Goal: Information Seeking & Learning: Find specific fact

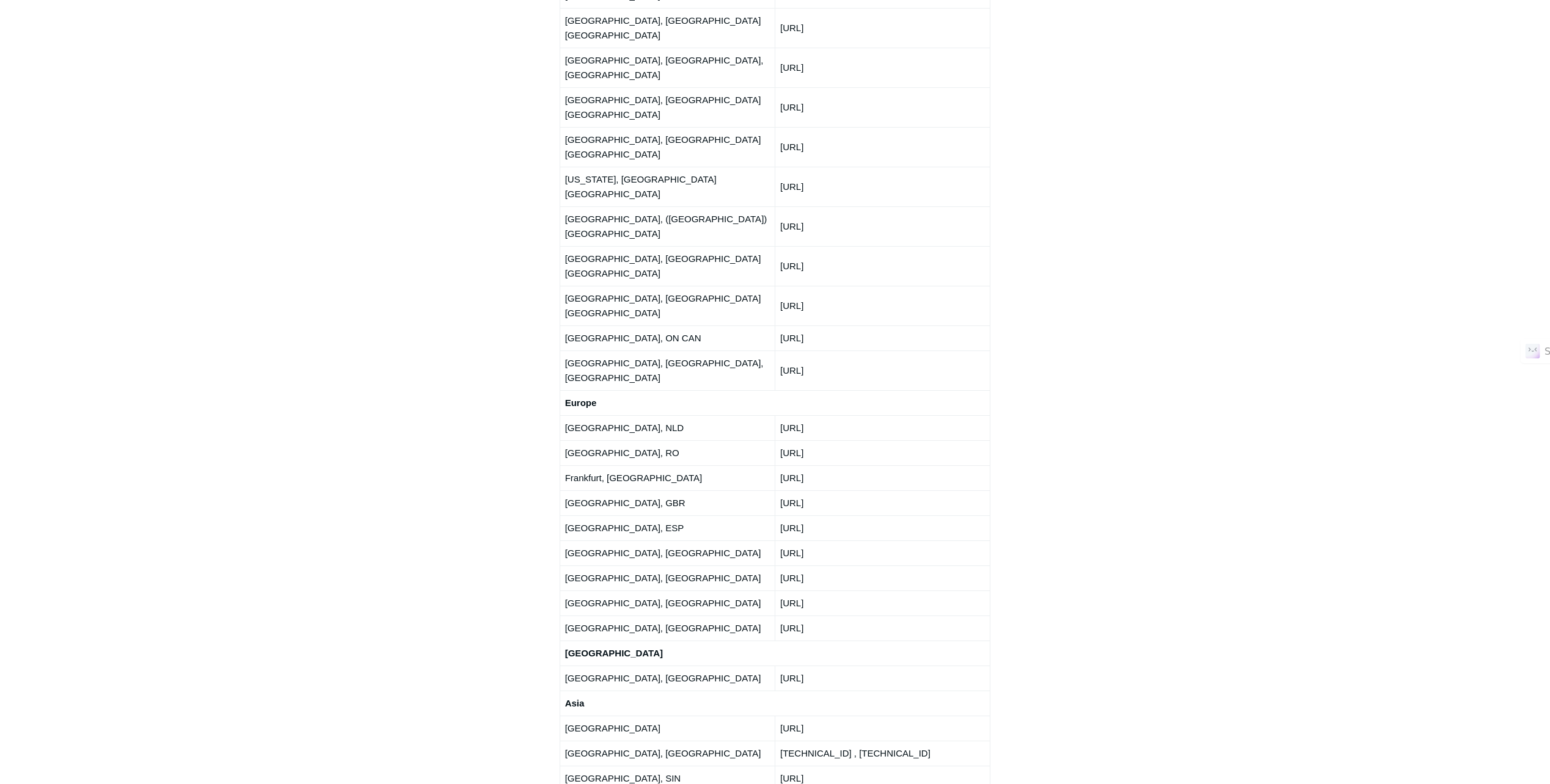
scroll to position [1771, 0]
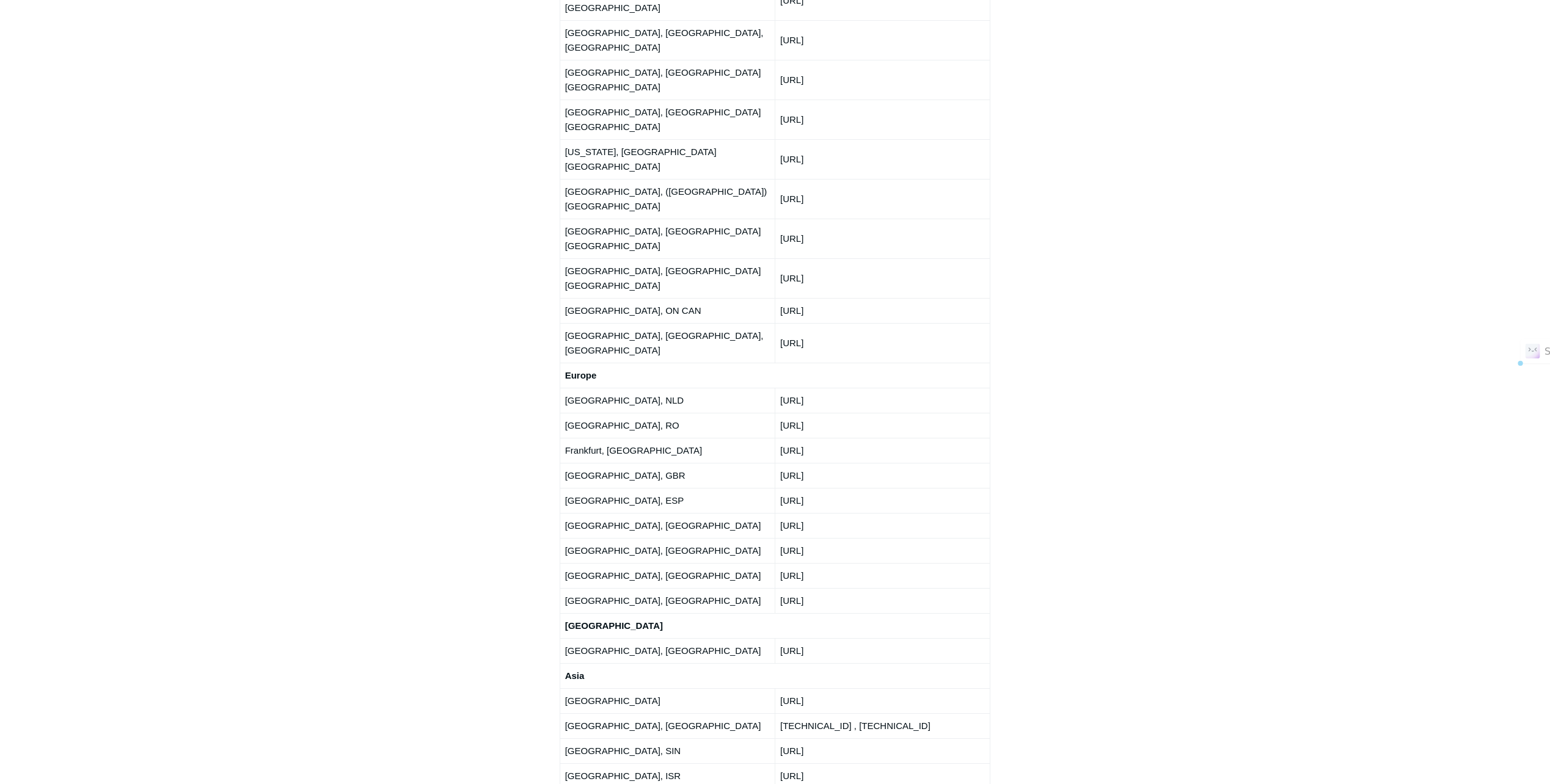
drag, startPoint x: 851, startPoint y: 467, endPoint x: 778, endPoint y: 463, distance: 73.1
click at [778, 688] on td "[URL]" at bounding box center [883, 701] width 215 height 25
drag, startPoint x: 778, startPoint y: 463, endPoint x: 789, endPoint y: 467, distance: 11.7
copy td "[URL]"
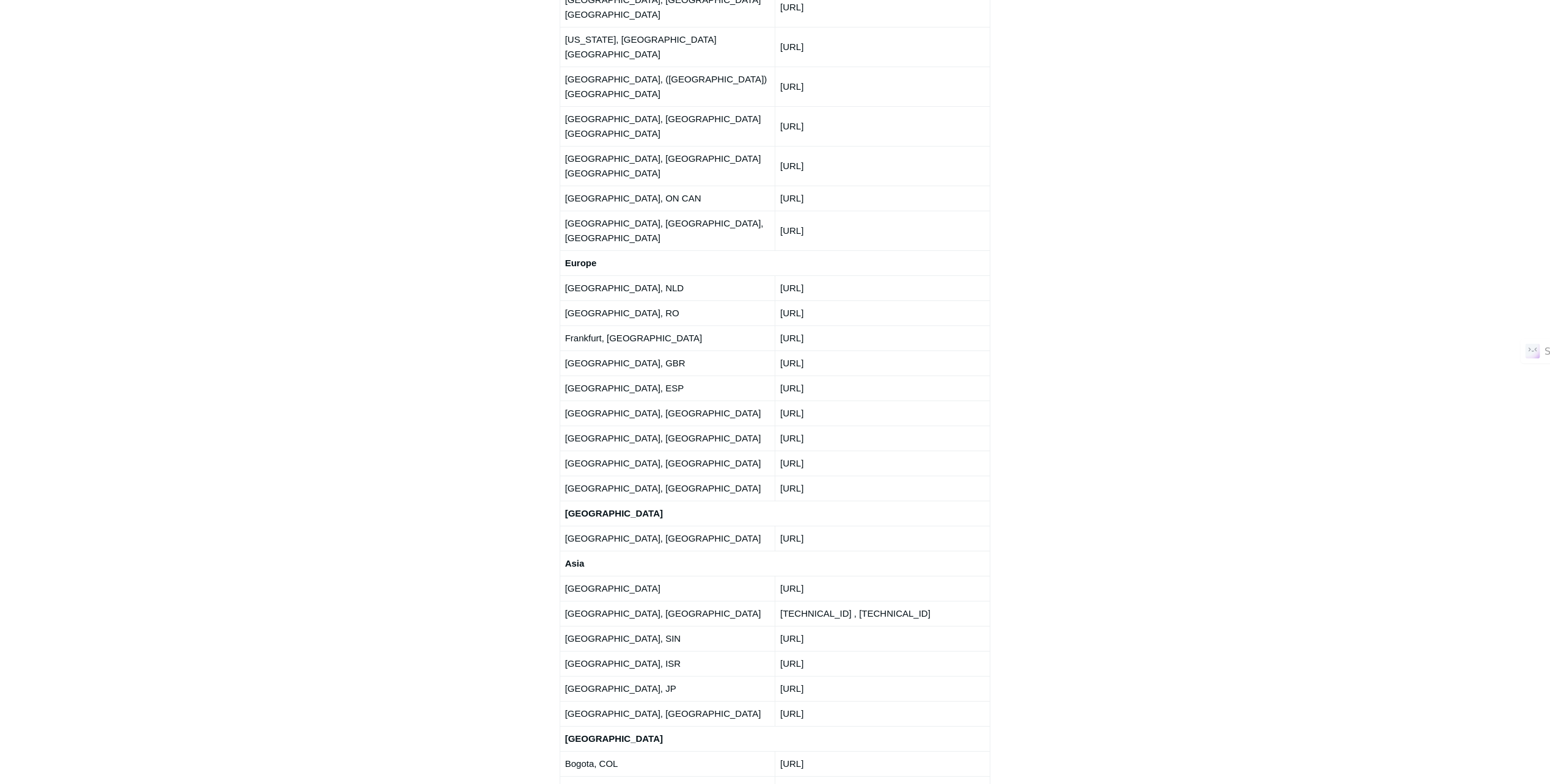
scroll to position [1893, 0]
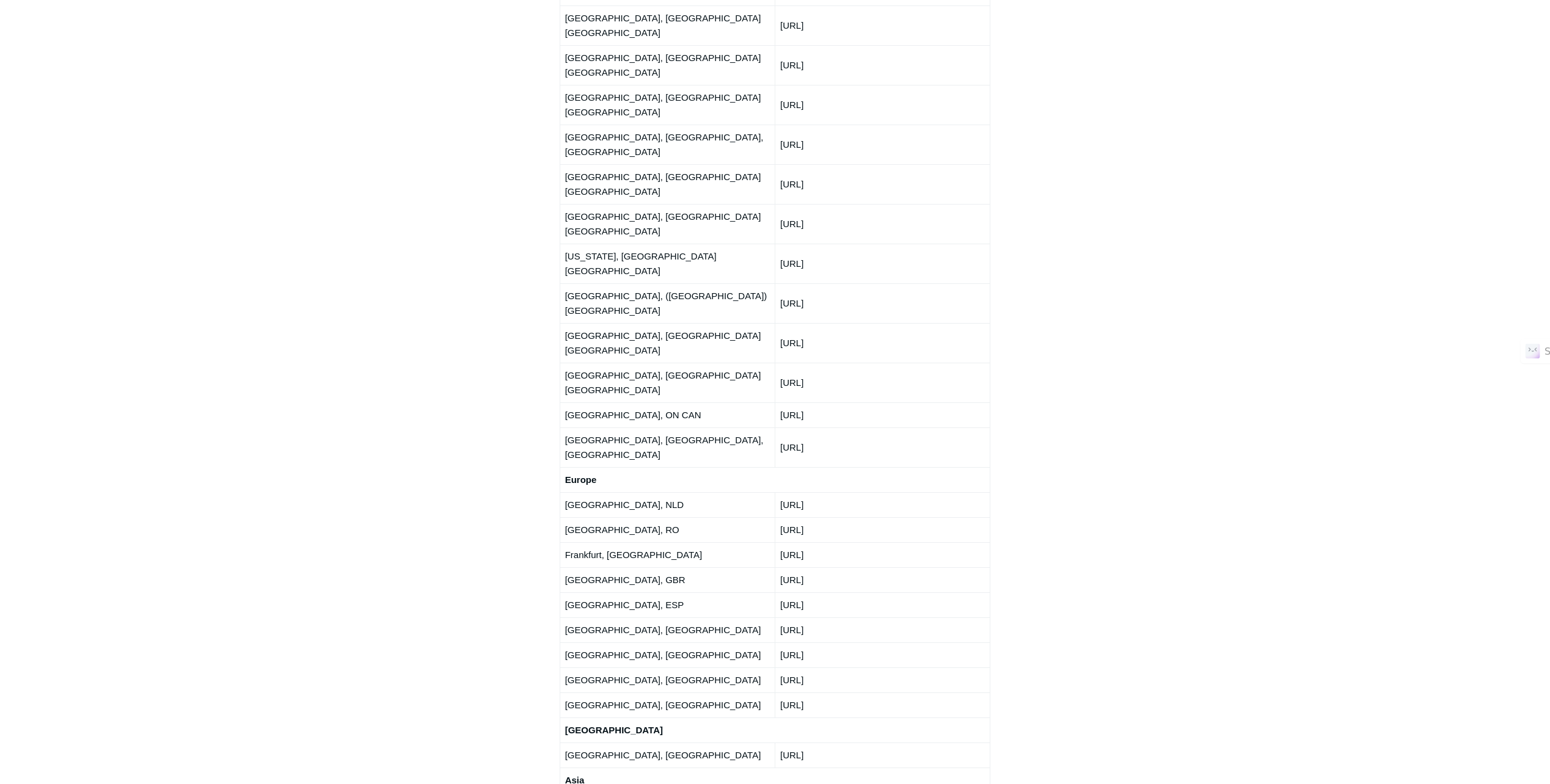
scroll to position [1753, 0]
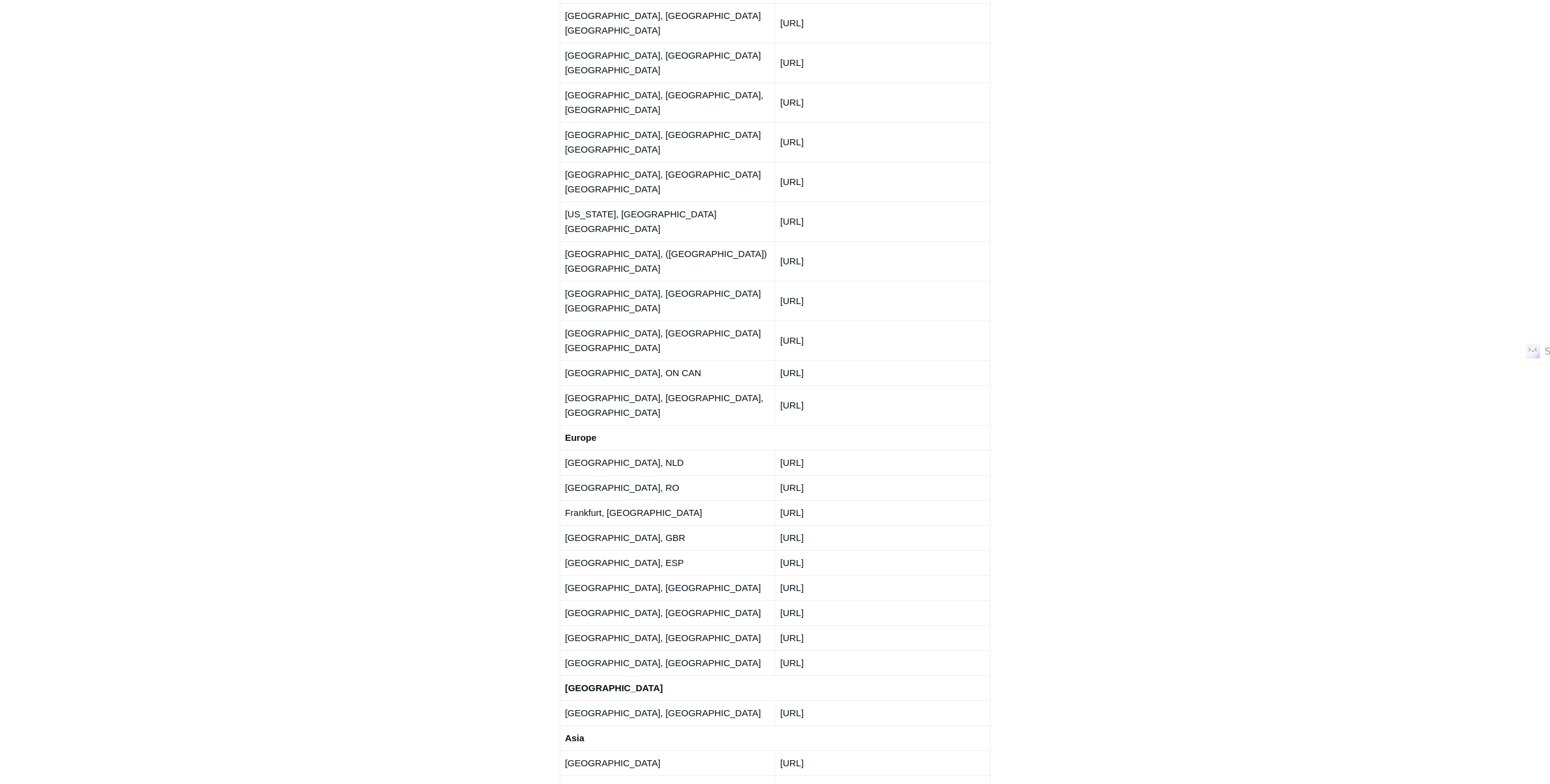
scroll to position [1832, 0]
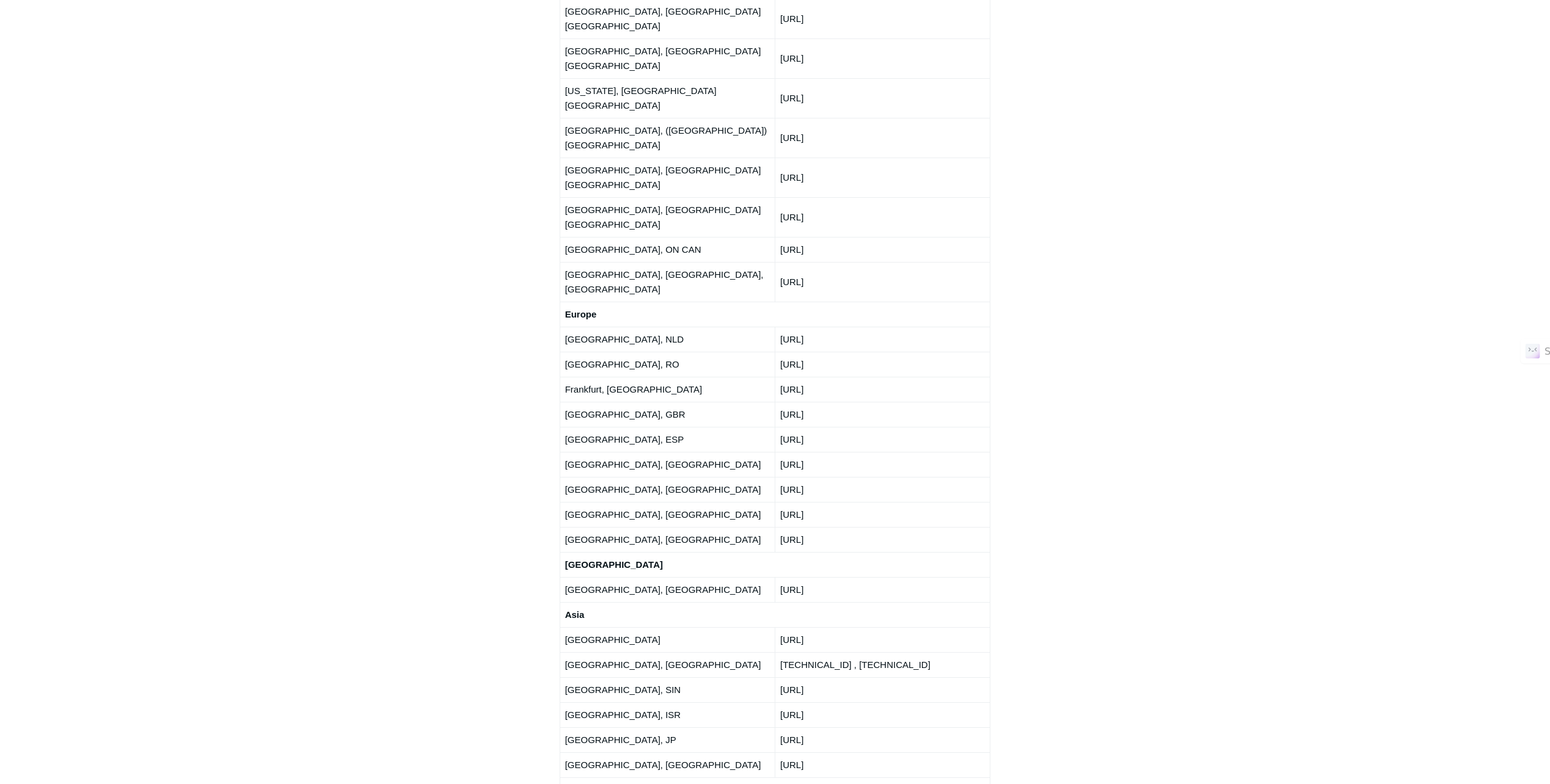
drag, startPoint x: 1089, startPoint y: 317, endPoint x: 1084, endPoint y: 331, distance: 14.9
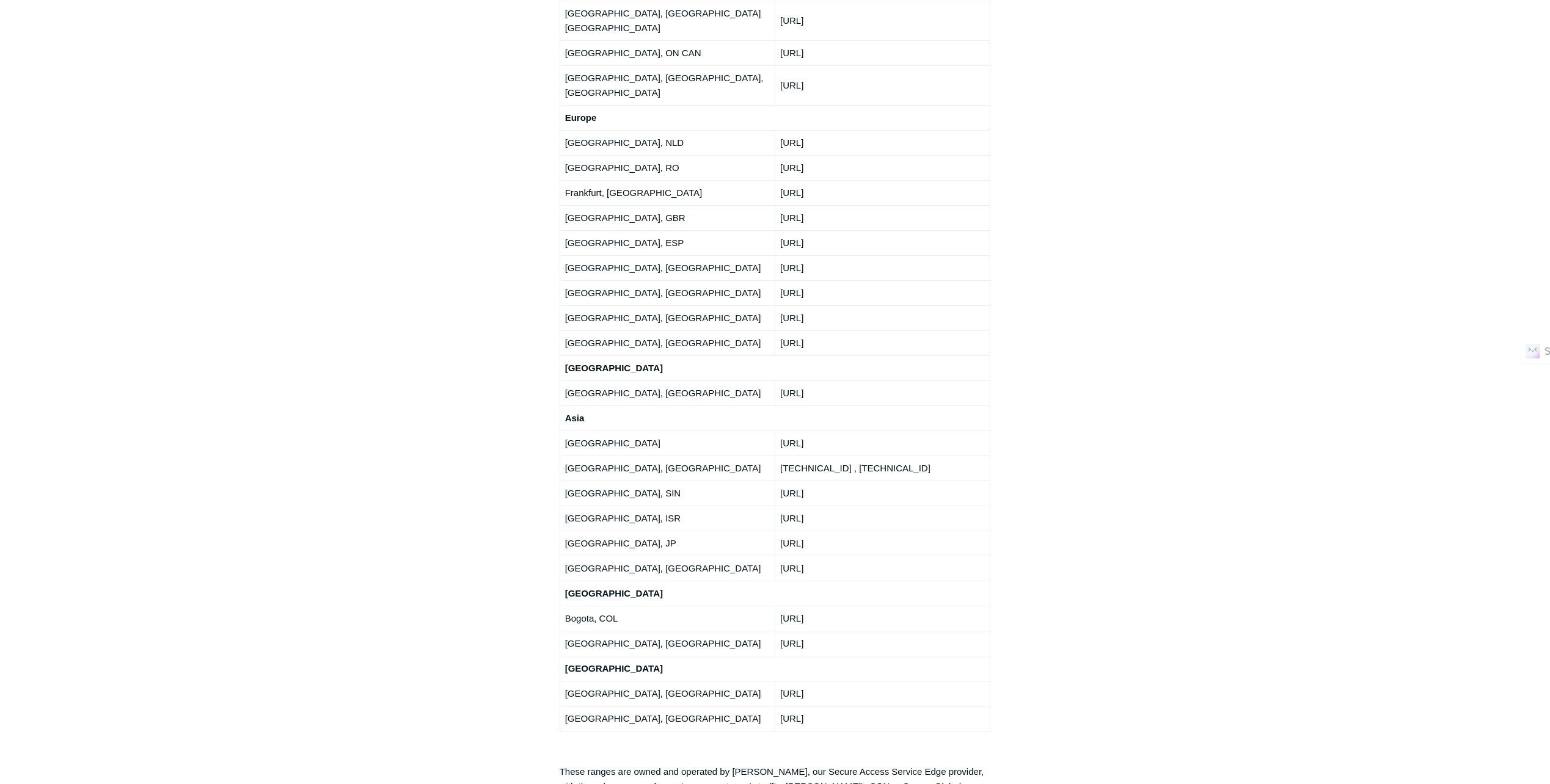
scroll to position [2076, 0]
